Goal: Task Accomplishment & Management: Complete application form

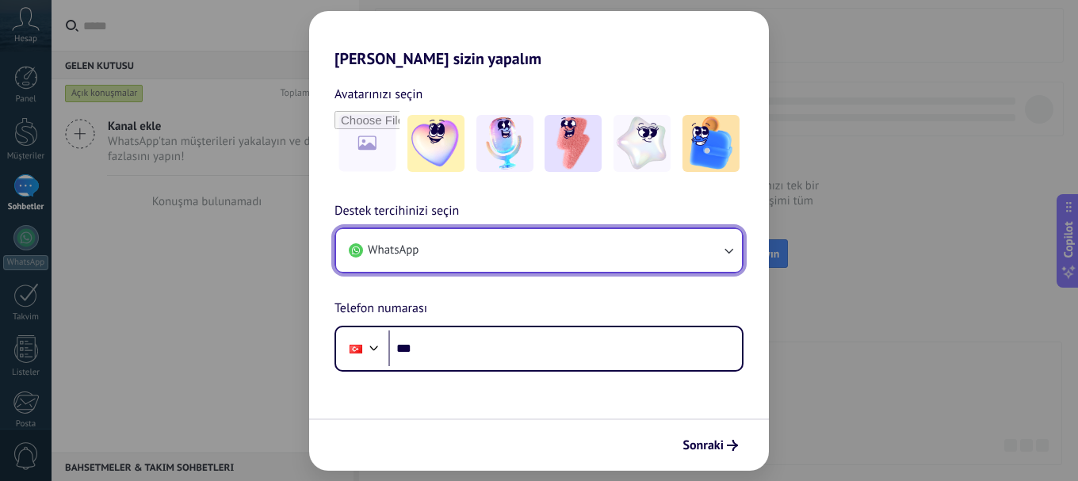
click at [530, 242] on button "WhatsApp" at bounding box center [539, 250] width 406 height 43
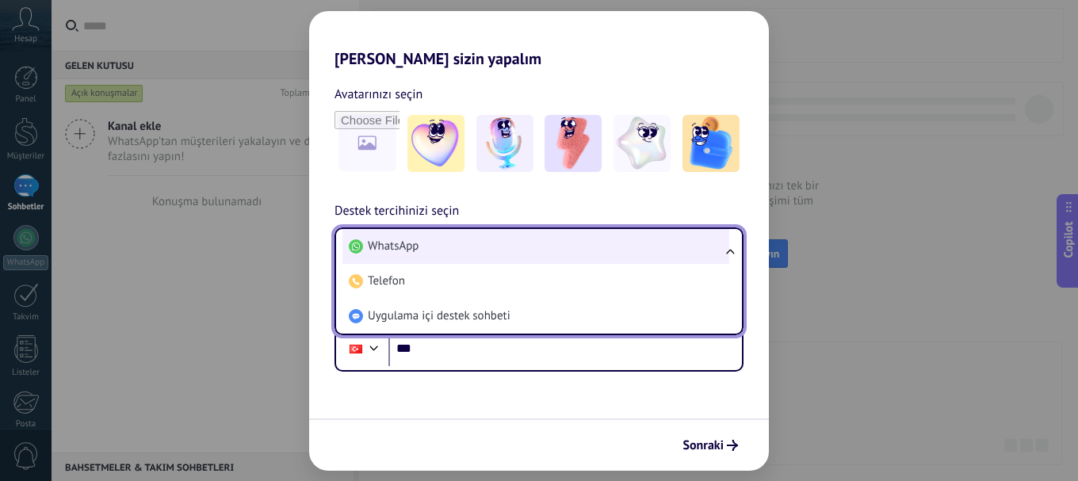
click at [449, 246] on li "WhatsApp" at bounding box center [535, 246] width 387 height 35
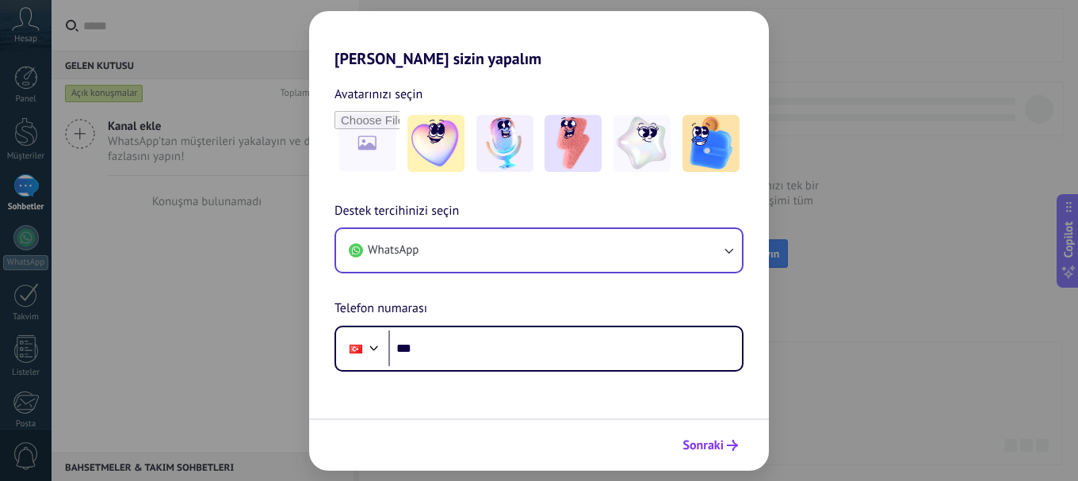
click at [696, 445] on span "Sonraki" at bounding box center [702, 445] width 41 height 11
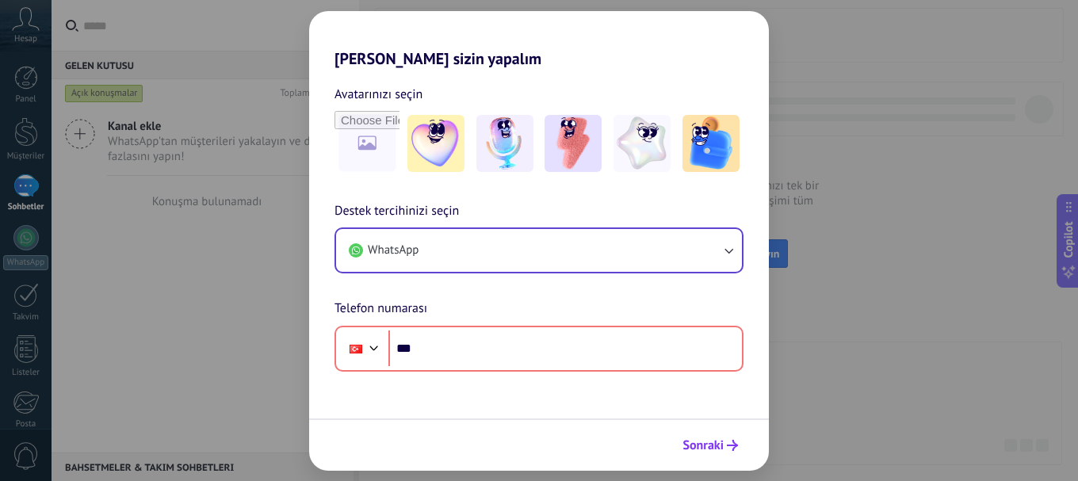
click at [696, 445] on span "Sonraki" at bounding box center [702, 445] width 41 height 11
click at [705, 441] on span "Sonraki" at bounding box center [702, 445] width 41 height 11
click at [707, 432] on div "Sonraki" at bounding box center [710, 445] width 70 height 27
